Goal: Navigation & Orientation: Find specific page/section

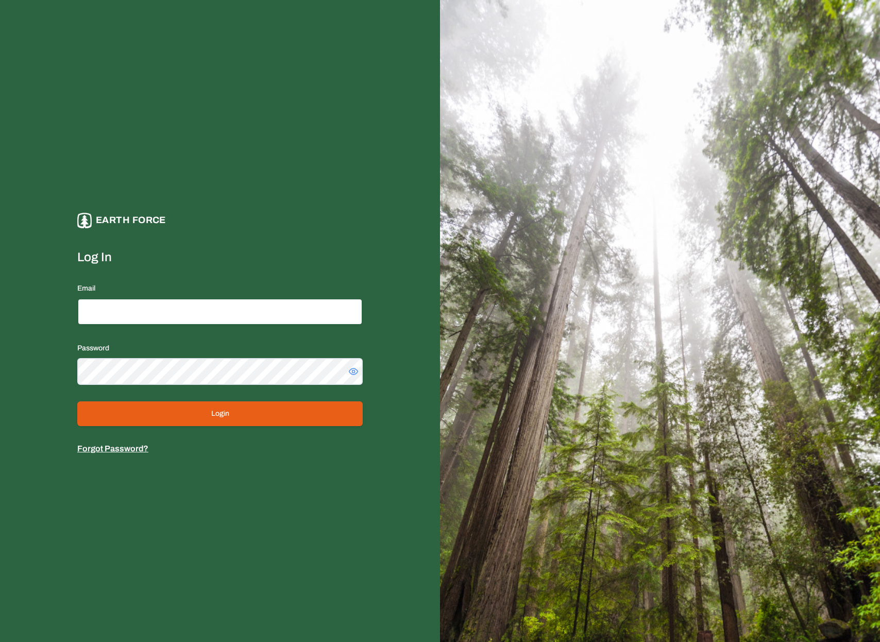
type input "**********"
click at [249, 406] on button "Login" at bounding box center [219, 413] width 285 height 25
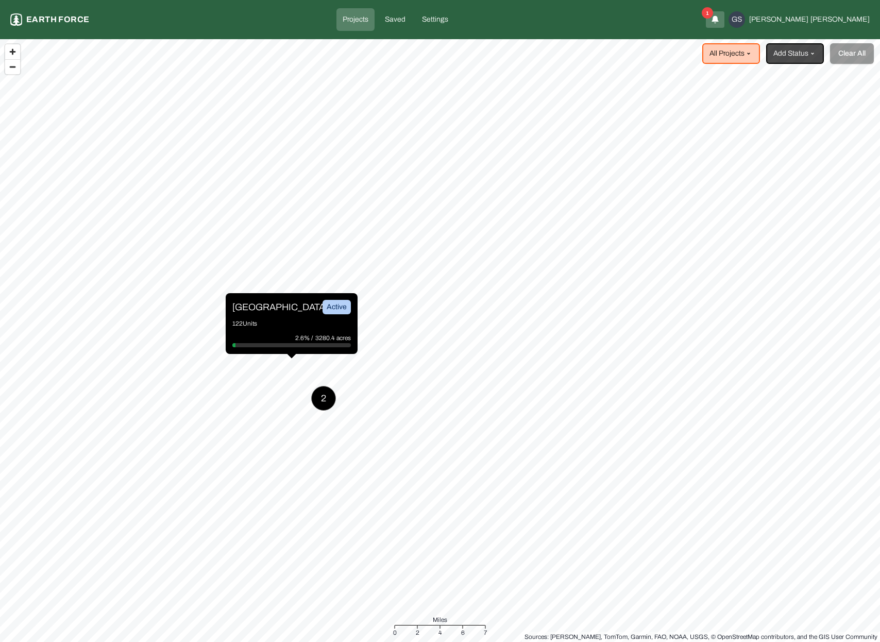
click at [260, 309] on p "[GEOGRAPHIC_DATA]" at bounding box center [270, 307] width 77 height 14
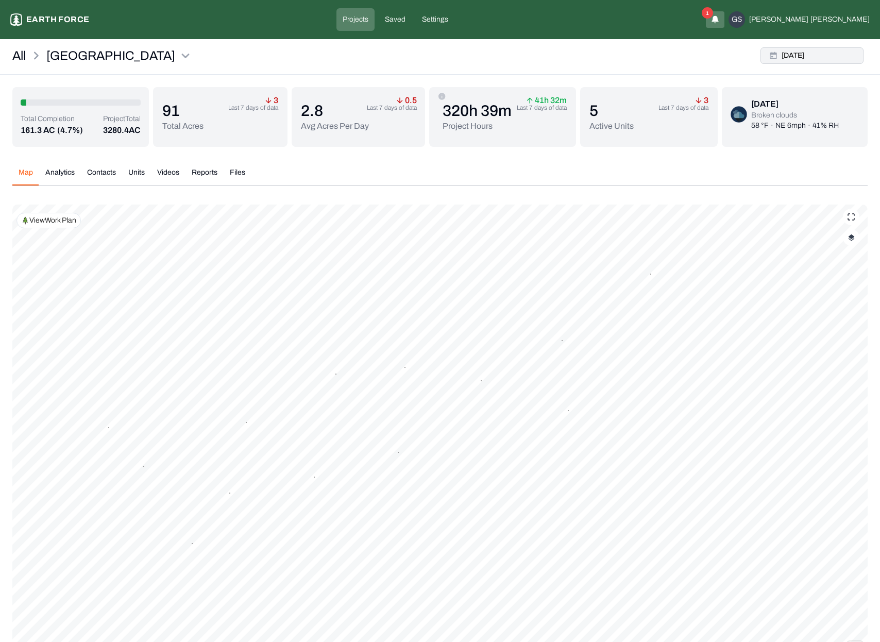
click at [843, 50] on button "[DATE]" at bounding box center [811, 55] width 103 height 16
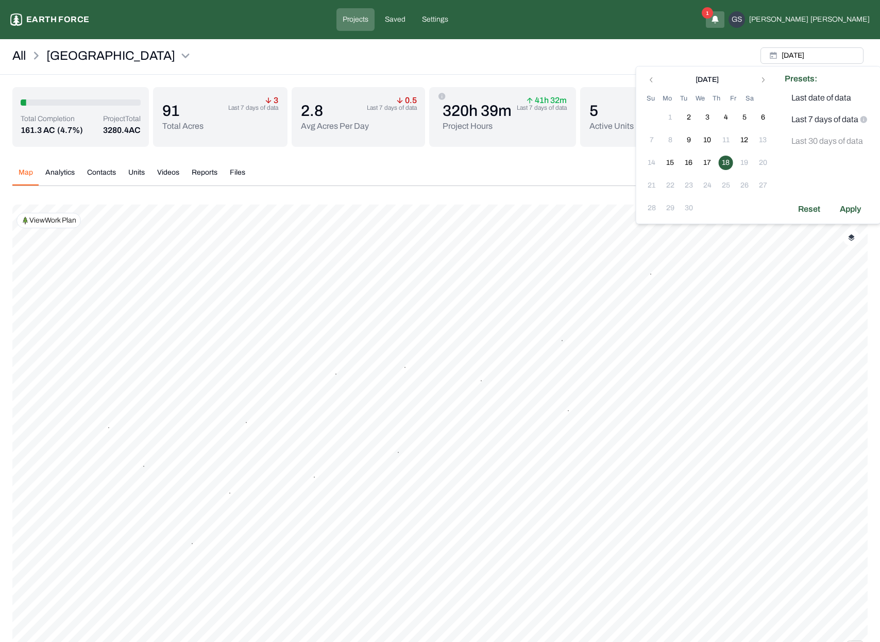
click at [476, 160] on div "Map Analytics Contacts Units Videos Reports Files [DATE] Polygons Displayed on …" at bounding box center [439, 443] width 855 height 569
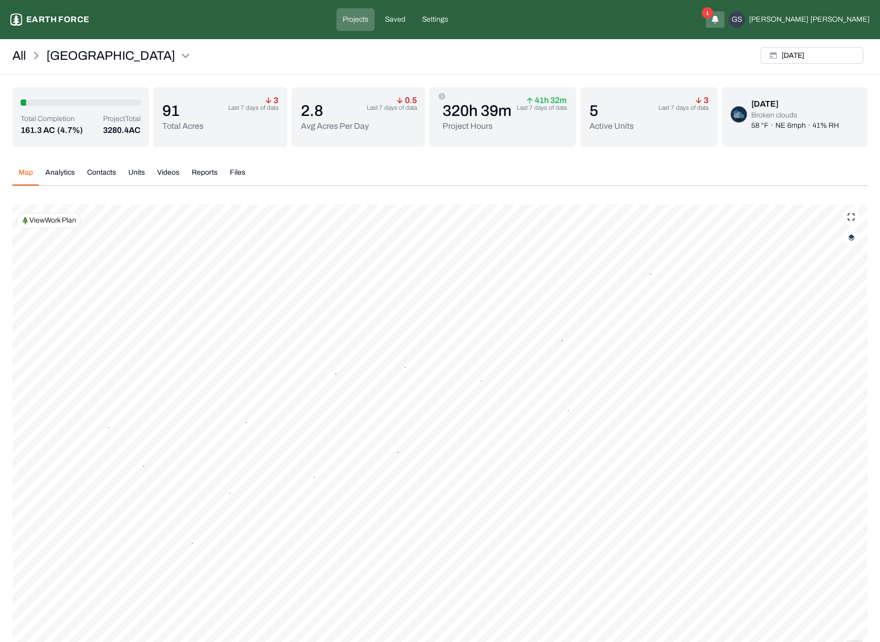
click at [855, 244] on button "button" at bounding box center [851, 237] width 16 height 16
click at [835, 359] on button "Complete Work Summary" at bounding box center [841, 361] width 19 height 10
click at [851, 242] on button "button" at bounding box center [851, 237] width 16 height 16
click at [795, 159] on div "Map Analytics Contacts Units Videos Reports Files [DATE] Polygons Displayed on …" at bounding box center [439, 443] width 855 height 569
click at [799, 56] on button "[DATE]" at bounding box center [811, 55] width 103 height 16
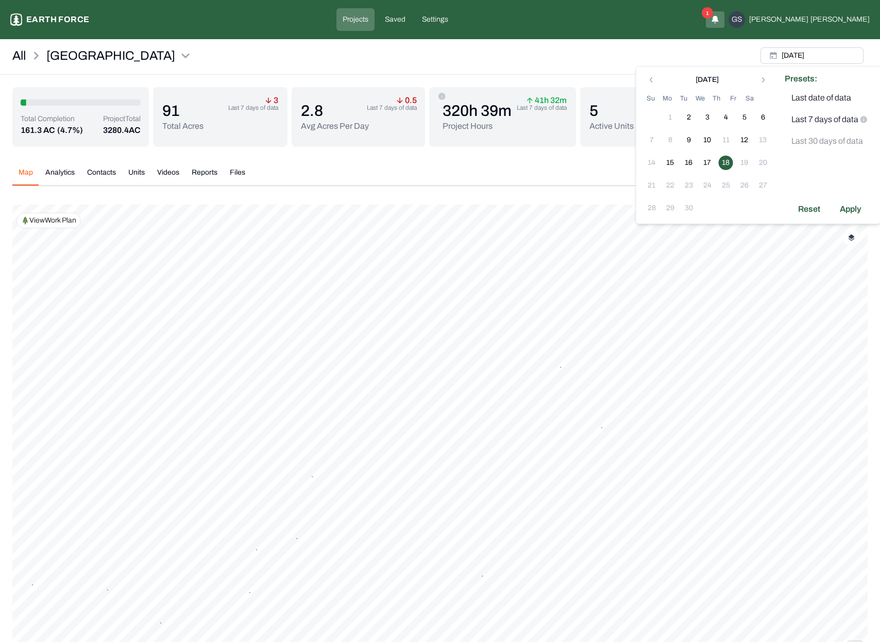
click at [435, 194] on div "Map Analytics Contacts Units Videos Reports Files [DATE] Polygons Displayed on …" at bounding box center [439, 443] width 855 height 569
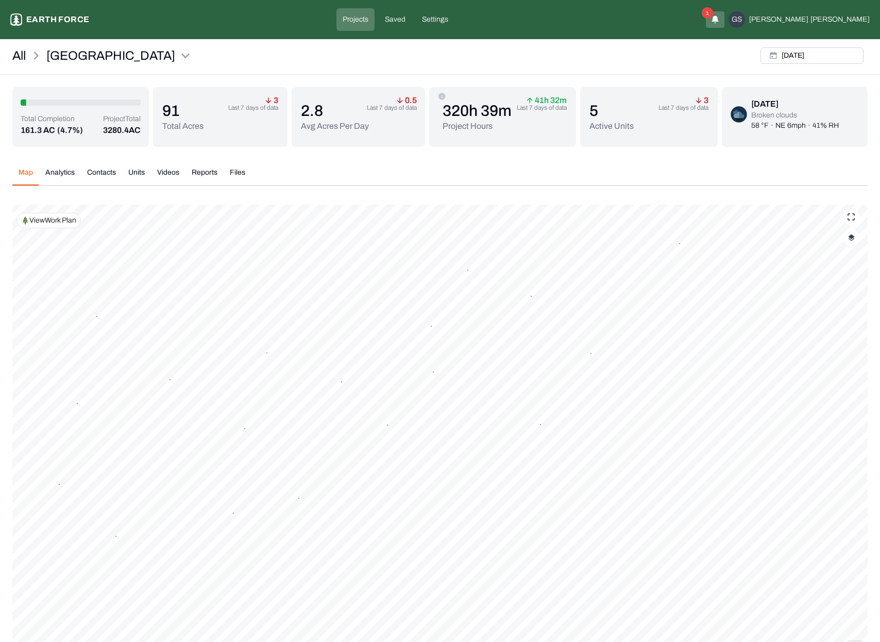
click at [50, 173] on button "Analytics" at bounding box center [60, 176] width 42 height 18
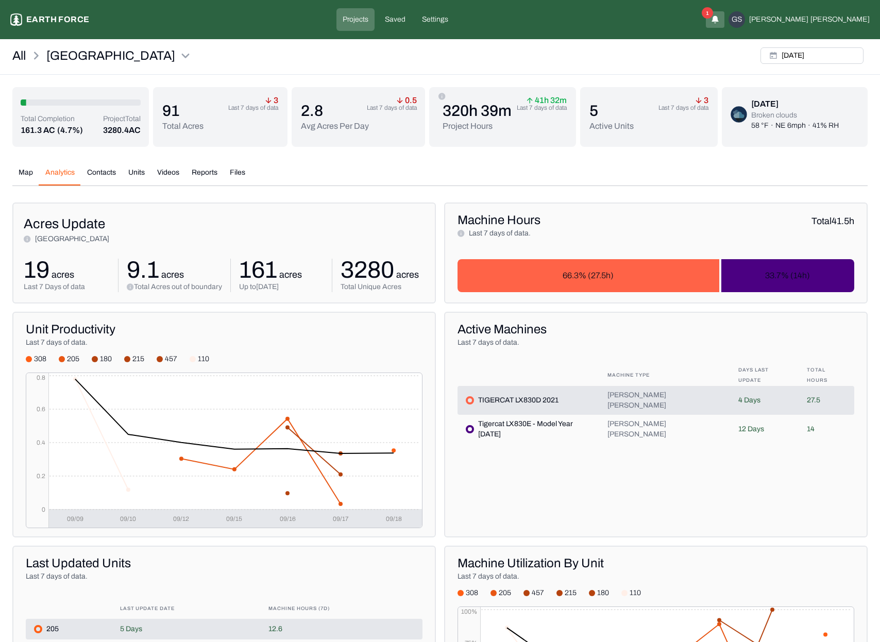
click at [25, 172] on button "Map" at bounding box center [25, 176] width 27 height 18
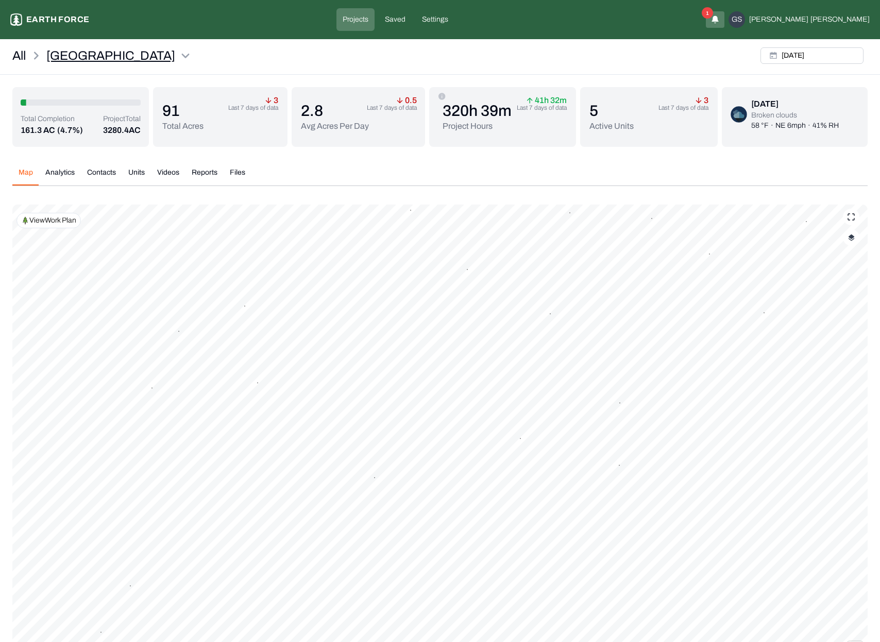
click at [116, 58] on html "Sleighville Earth force Projects Saved Settings 1 GS [PERSON_NAME] All Sleighvi…" at bounding box center [440, 370] width 880 height 740
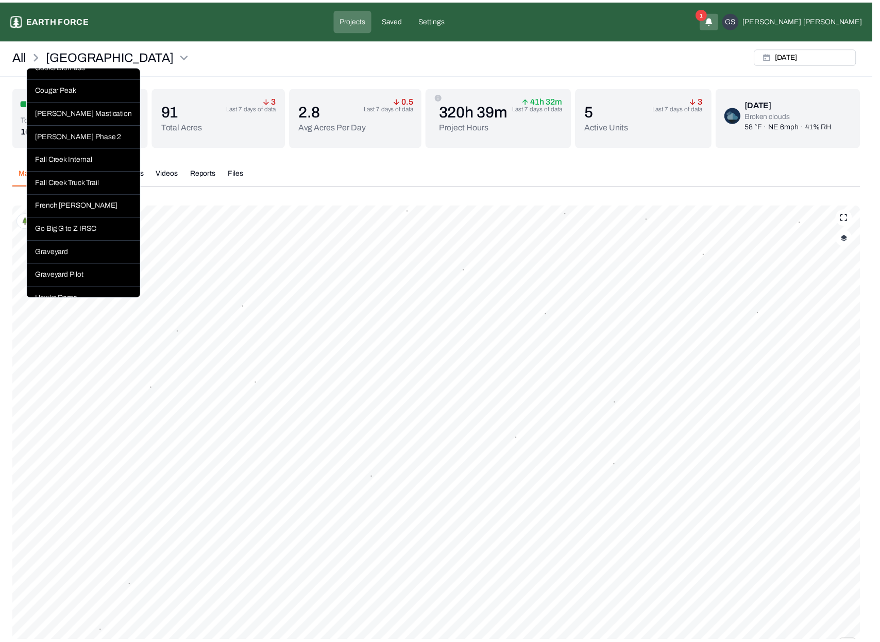
scroll to position [361, 0]
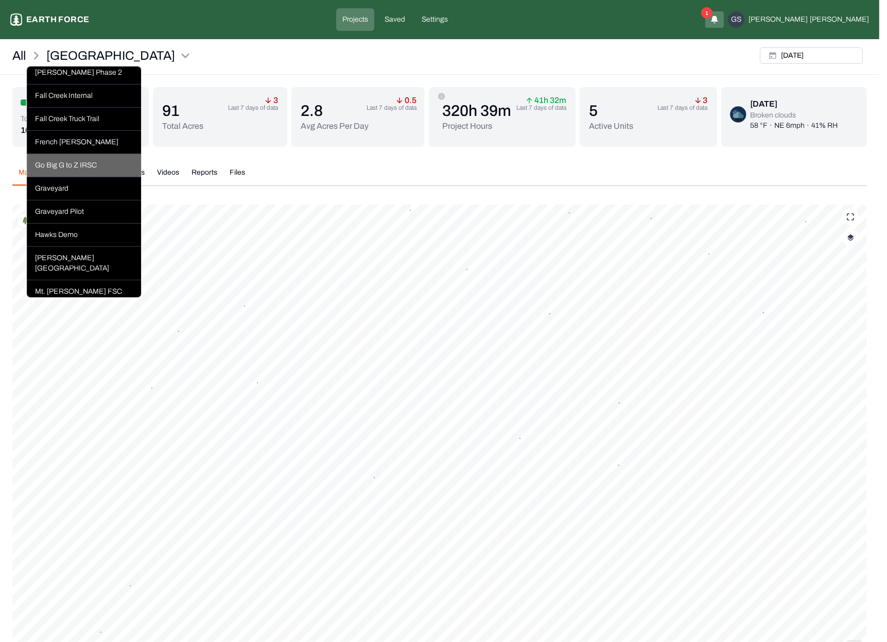
click at [96, 177] on div "Go Big G to Z IRSC" at bounding box center [84, 165] width 114 height 23
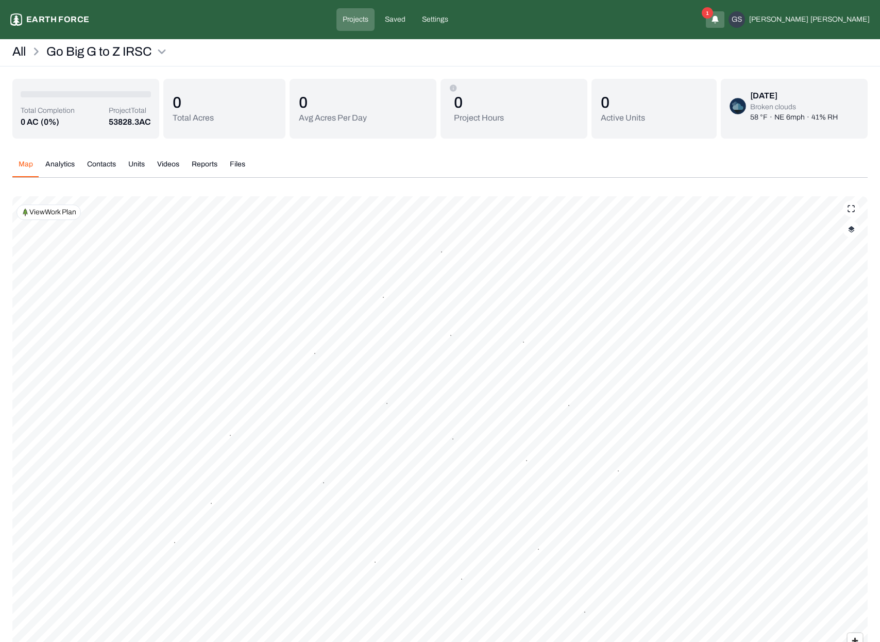
click at [542, 167] on div "Map Analytics Contacts Units Videos Reports Files" at bounding box center [439, 168] width 855 height 19
click at [713, 12] on span "1" at bounding box center [707, 12] width 11 height 11
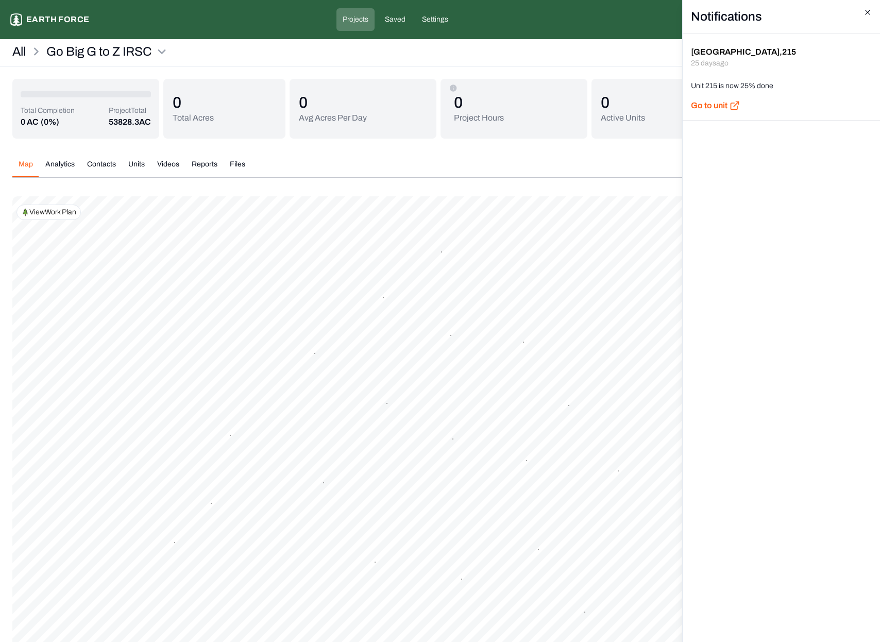
click at [869, 12] on icon "button" at bounding box center [867, 12] width 8 height 8
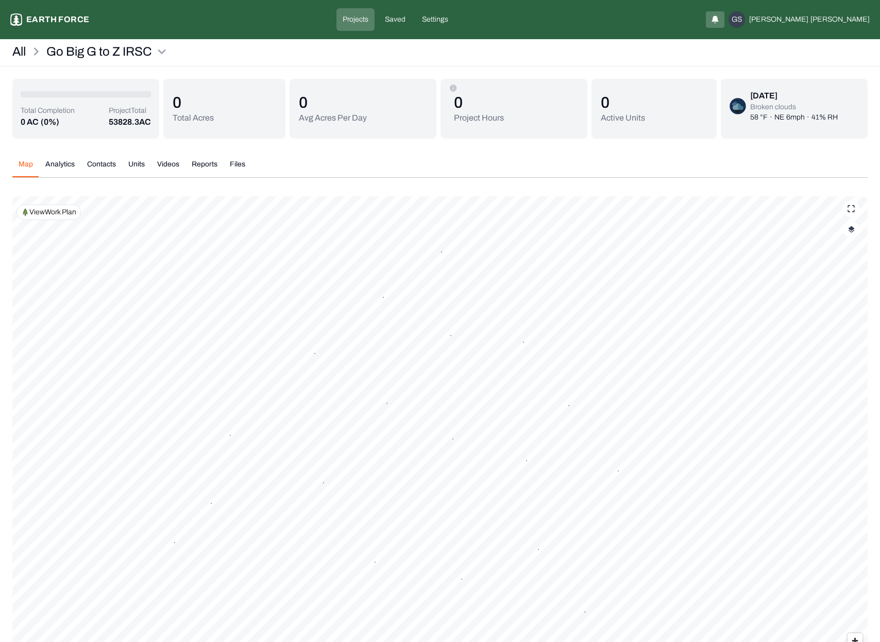
click at [611, 165] on div "Map Analytics Contacts Units Videos Reports Files" at bounding box center [439, 168] width 855 height 19
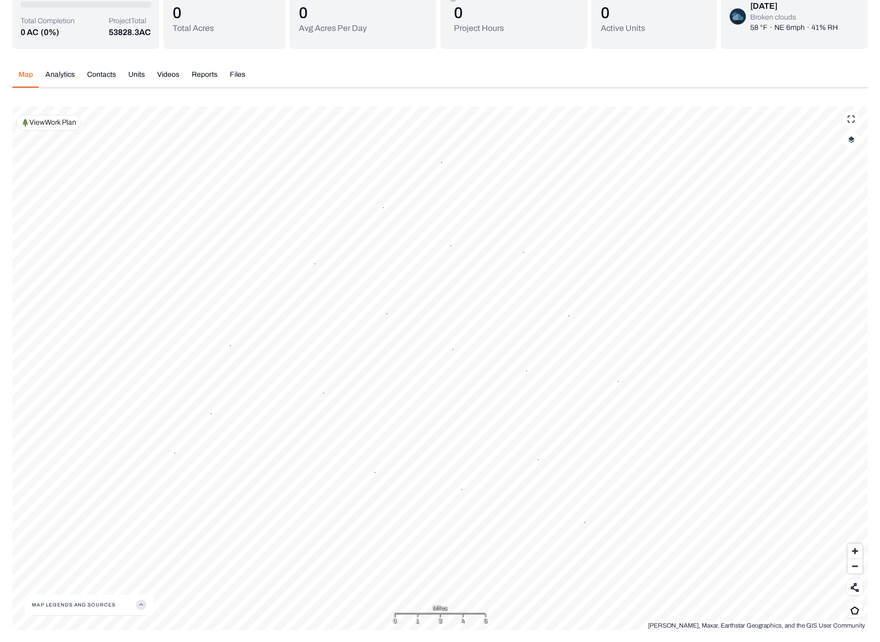
scroll to position [90, 0]
click at [386, 95] on div "Map Analytics Contacts Units Videos Reports Files Polygons Displayed on Map (11…" at bounding box center [439, 345] width 855 height 569
click at [805, 62] on div "Map Analytics Contacts Units Videos Reports Files Polygons Displayed on Map (11…" at bounding box center [439, 345] width 855 height 569
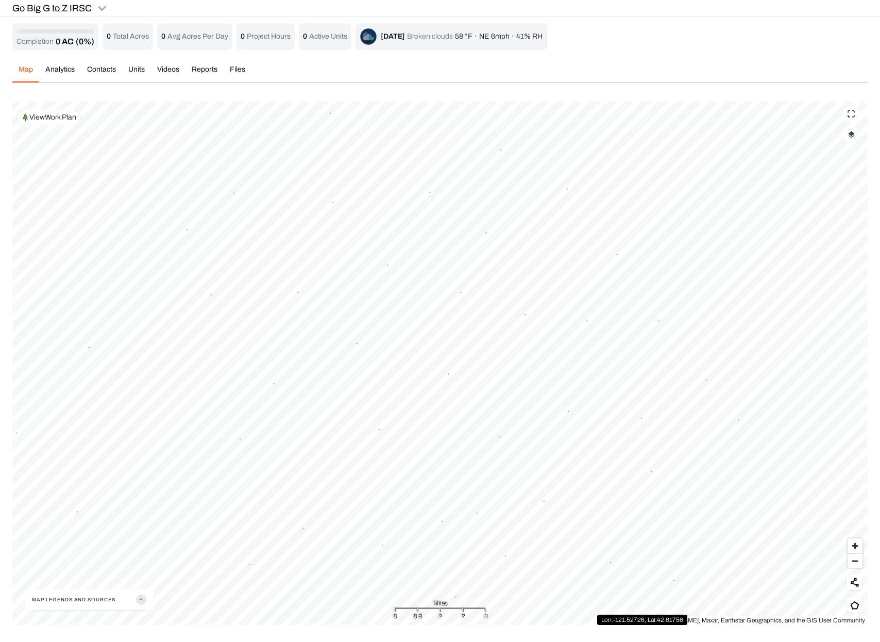
scroll to position [0, 0]
